Goal: Navigation & Orientation: Understand site structure

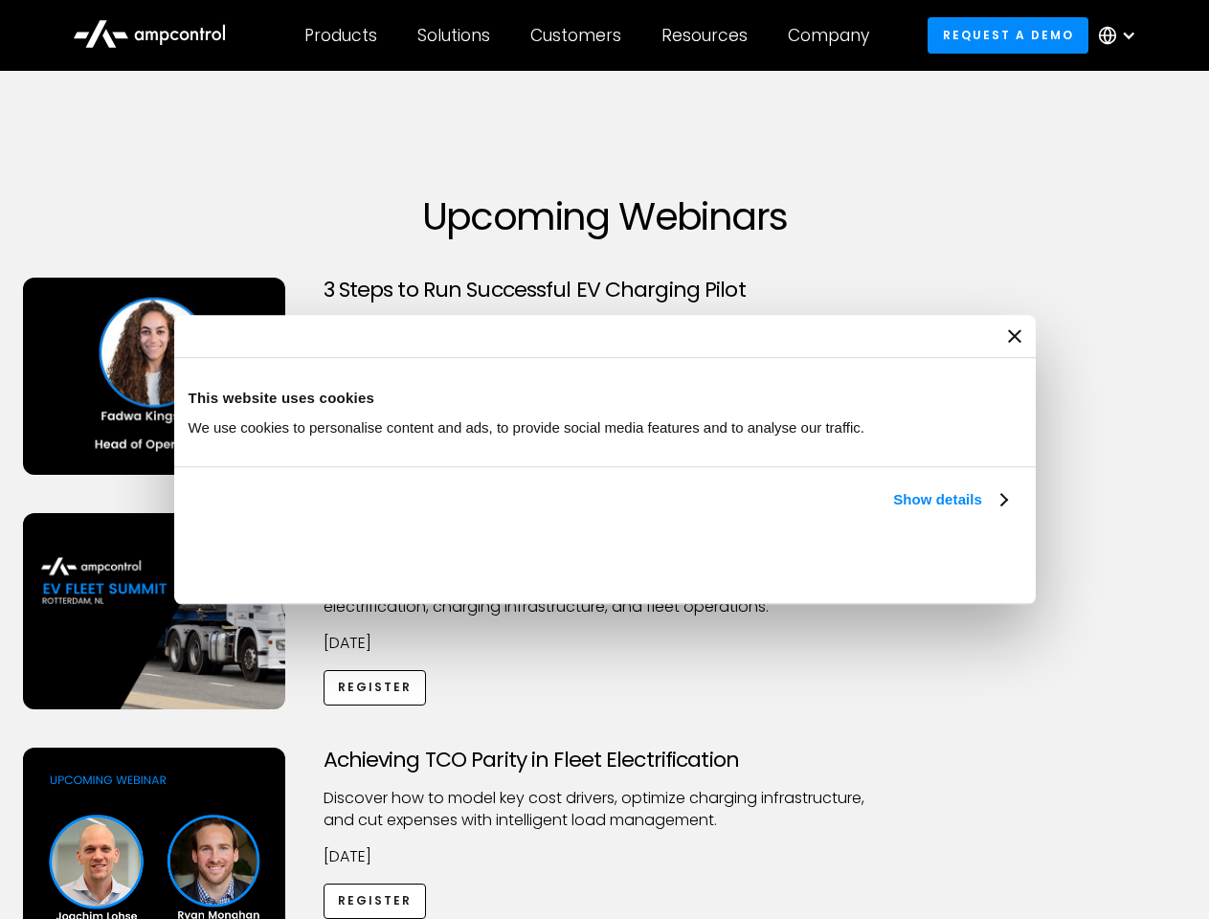
click at [893, 511] on link "Show details" at bounding box center [949, 499] width 113 height 23
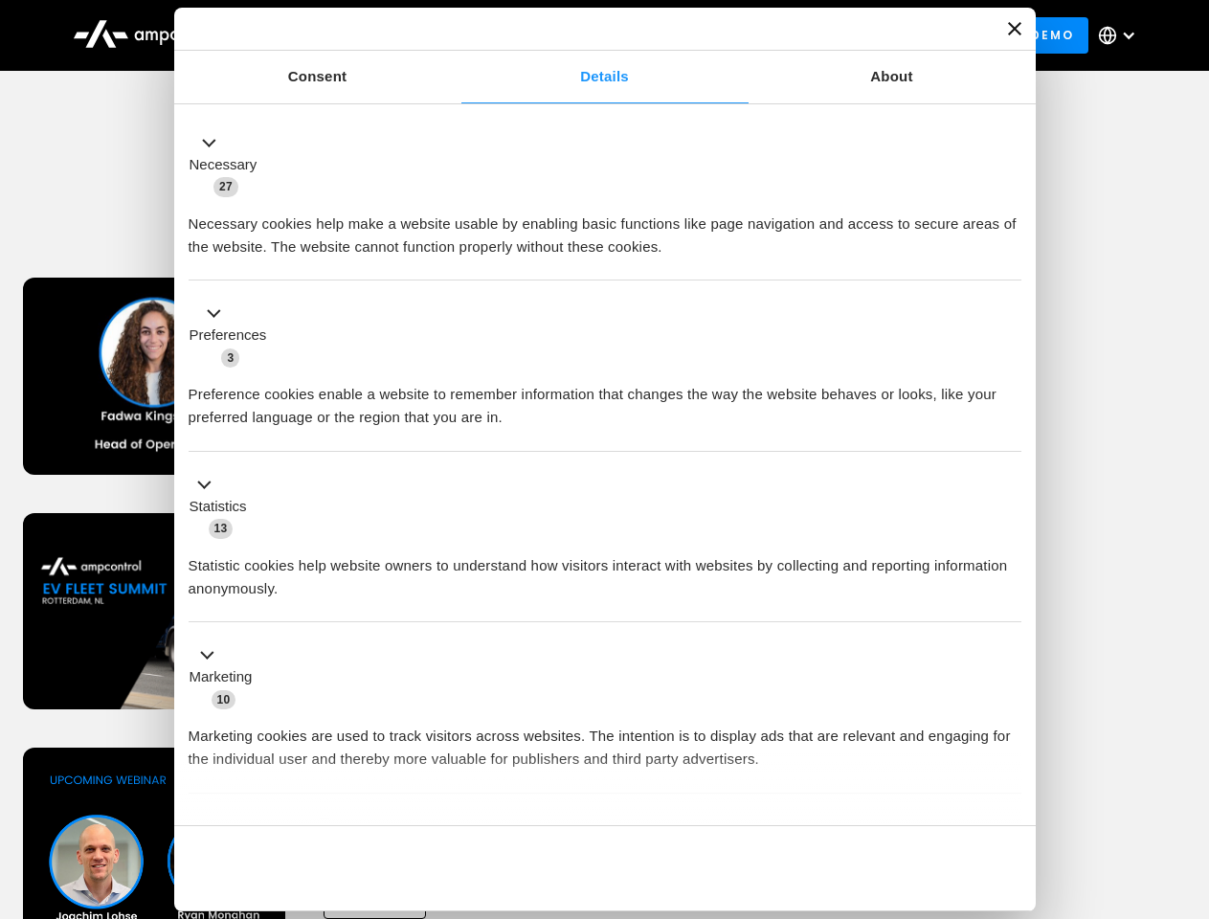
click at [1009, 792] on ul "Necessary 27 Necessary cookies help make a website usable by enabling basic fun…" at bounding box center [604, 504] width 851 height 789
click at [1188, 771] on div "Achieving TCO Parity in Fleet Electrification Discover how to model key cost dr…" at bounding box center [605, 897] width 1202 height 300
click at [589, 35] on div "Customers" at bounding box center [575, 35] width 91 height 21
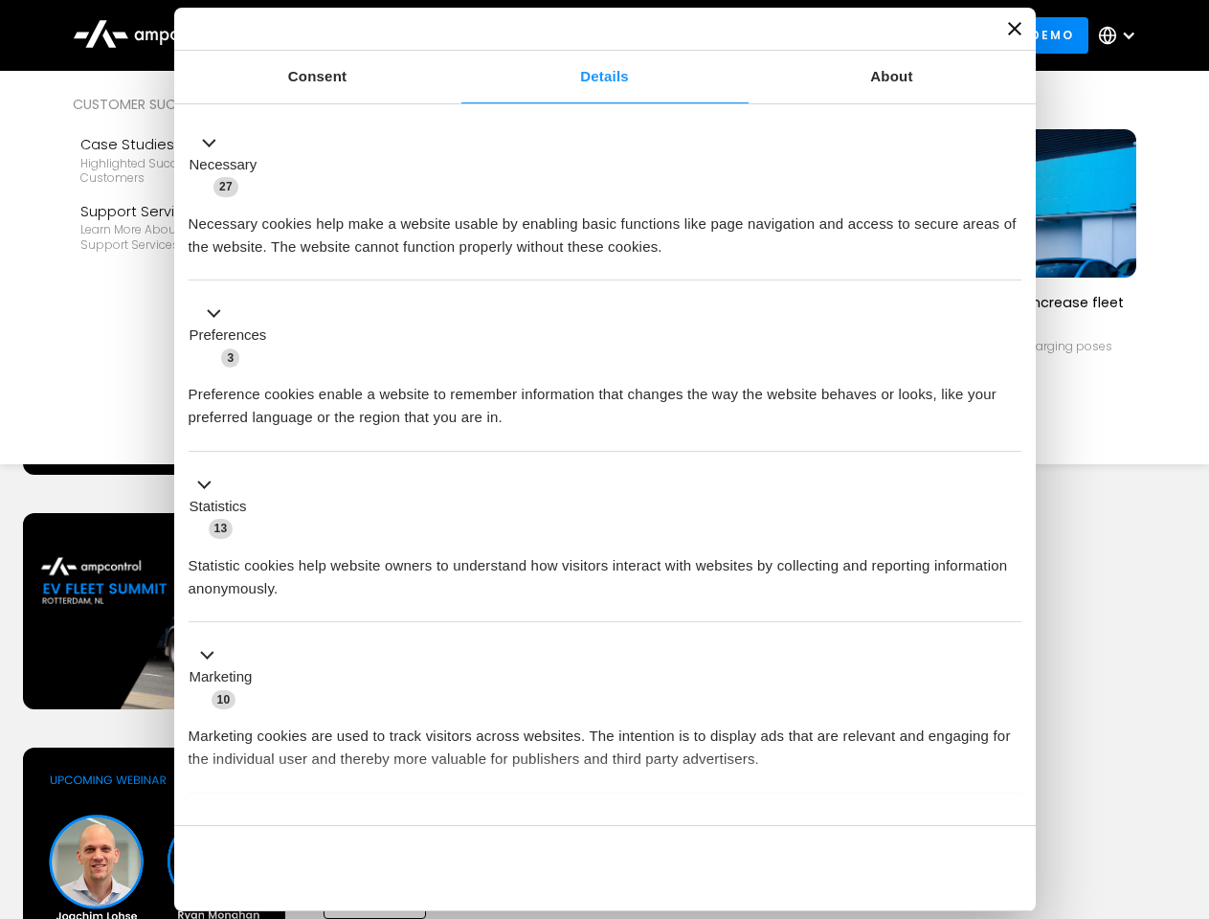
click at [340, 35] on div "Products" at bounding box center [340, 35] width 73 height 21
